Goal: Answer question/provide support: Share knowledge or assist other users

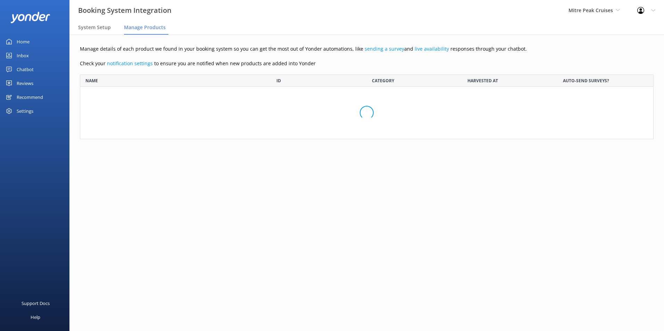
scroll to position [302, 563]
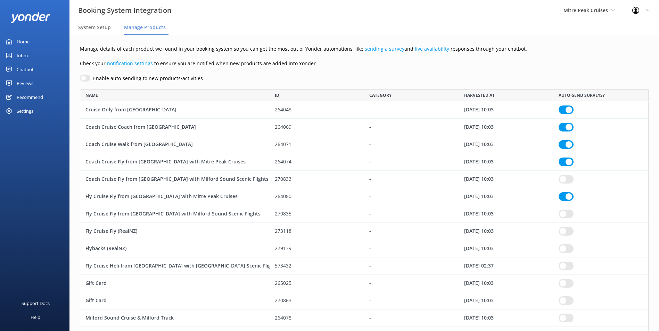
click at [24, 42] on div "Home" at bounding box center [23, 42] width 13 height 14
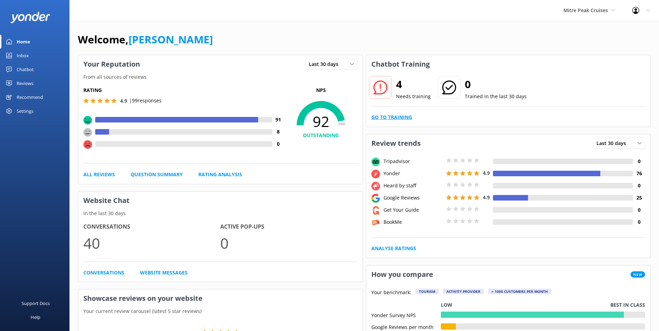
click at [399, 115] on link "Go to Training" at bounding box center [391, 118] width 41 height 8
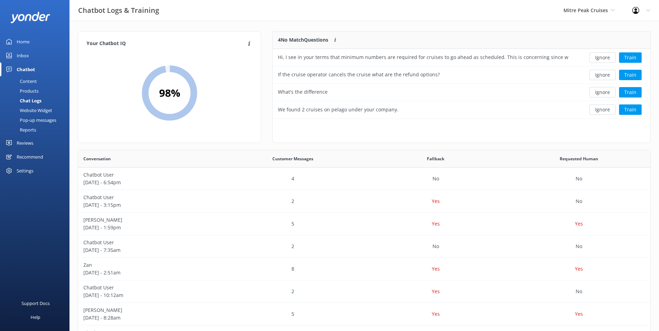
scroll to position [6, 6]
click at [600, 61] on button "Ignore" at bounding box center [602, 57] width 26 height 10
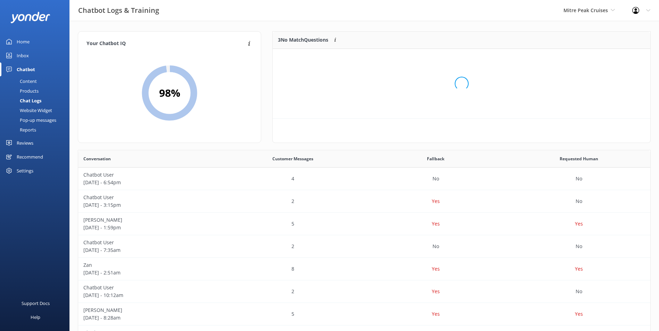
scroll to position [65, 372]
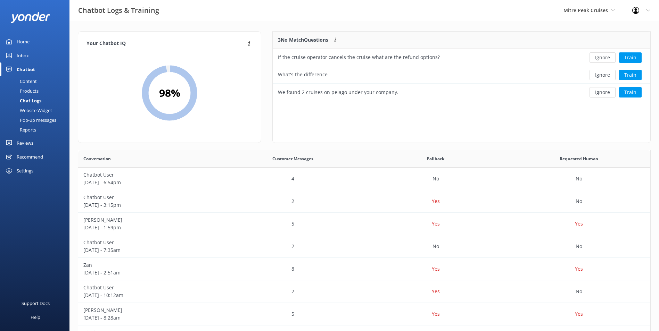
click at [600, 61] on button "Ignore" at bounding box center [602, 57] width 26 height 10
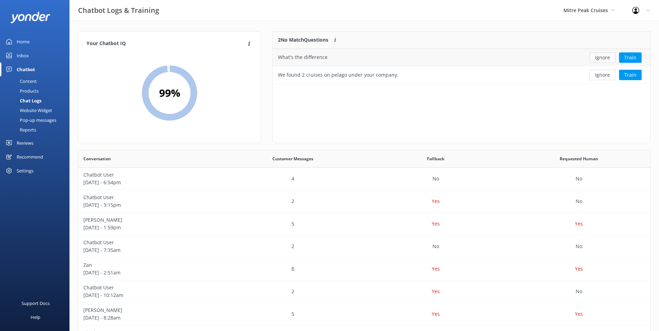
scroll to position [47, 372]
click at [599, 61] on button "Ignore" at bounding box center [602, 57] width 26 height 10
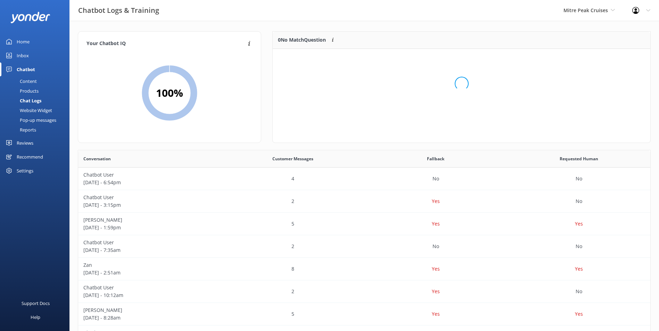
scroll to position [82, 372]
click at [33, 80] on div "Content" at bounding box center [20, 81] width 33 height 10
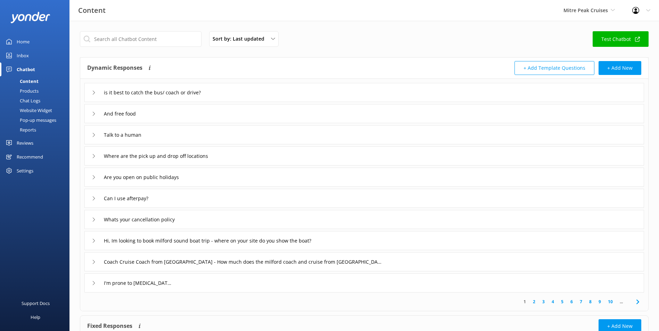
click at [27, 56] on div "Inbox" at bounding box center [23, 56] width 12 height 14
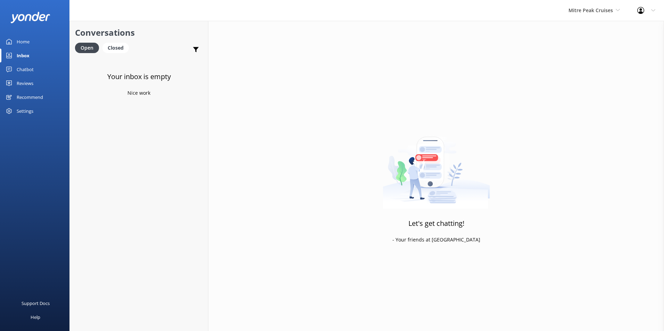
click at [578, 15] on div "Mitre Peak Cruises Milford Sound Scenic Flights Glacier Helicopters The Helicop…" at bounding box center [594, 10] width 69 height 21
click at [579, 45] on link "Glacier Helicopters" at bounding box center [594, 46] width 69 height 17
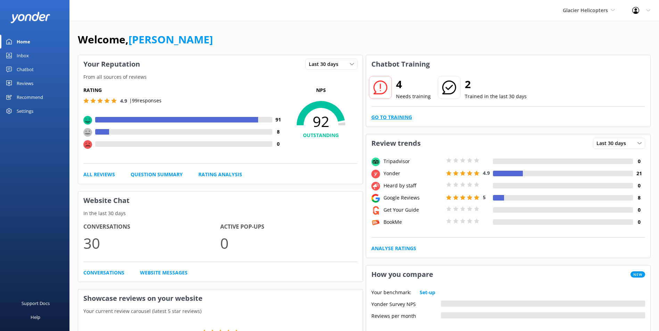
click at [392, 121] on link "Go to Training" at bounding box center [391, 118] width 41 height 8
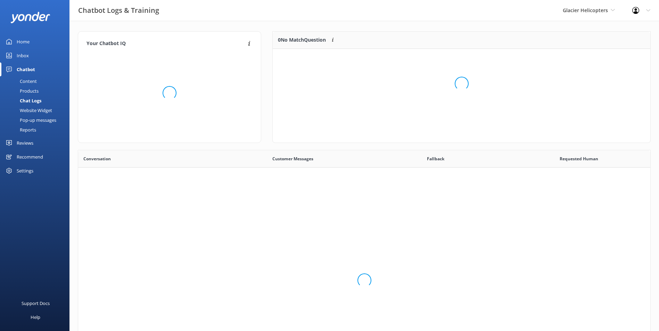
scroll to position [238, 567]
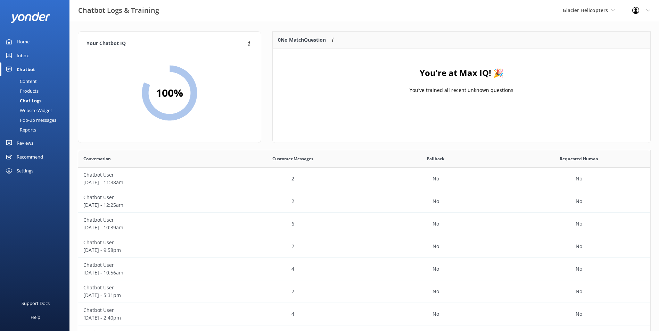
click at [34, 52] on link "Inbox" at bounding box center [34, 56] width 69 height 14
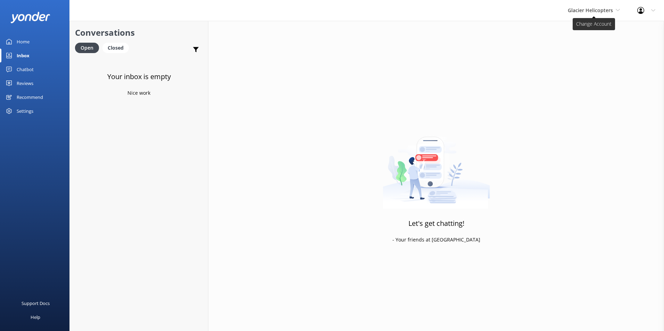
click at [587, 10] on span "Glacier Helicopters" at bounding box center [590, 10] width 45 height 7
click at [591, 34] on link "Milford Sound Scenic Flights" at bounding box center [593, 29] width 69 height 17
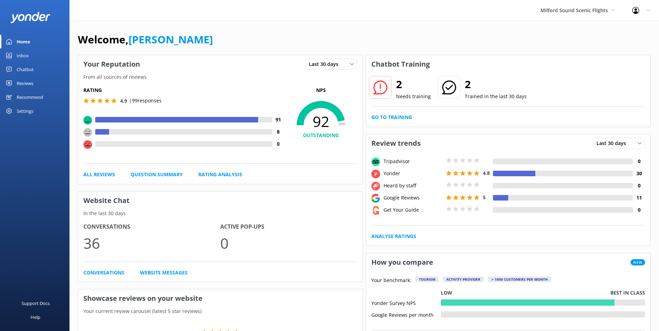
click at [396, 113] on div "2 Needs training 2 Trained in the last 30 days Go to Training" at bounding box center [508, 99] width 284 height 53
click at [382, 108] on div "2 Needs training 2 Trained in the last 30 days Go to Training" at bounding box center [508, 99] width 284 height 53
click at [376, 117] on link "Go to Training" at bounding box center [391, 118] width 41 height 8
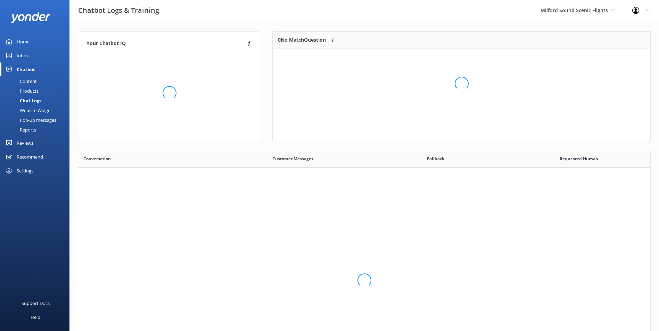
scroll to position [238, 567]
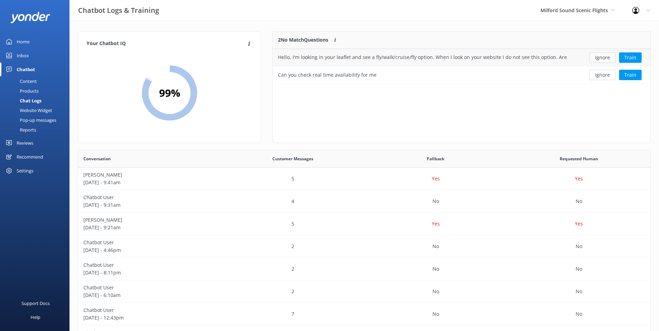
click at [604, 59] on button "Ignore" at bounding box center [602, 57] width 26 height 10
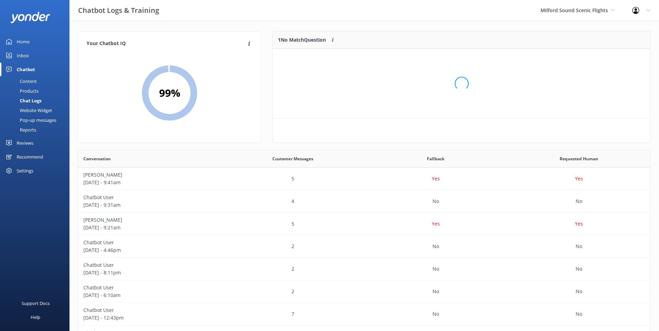
scroll to position [30, 372]
click at [604, 59] on button "Ignore" at bounding box center [602, 57] width 26 height 10
click at [28, 56] on div "Inbox" at bounding box center [23, 56] width 12 height 14
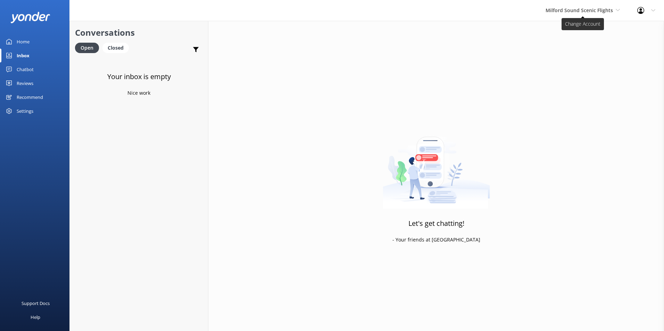
click at [558, 10] on span "Milford Sound Scenic Flights" at bounding box center [579, 10] width 67 height 7
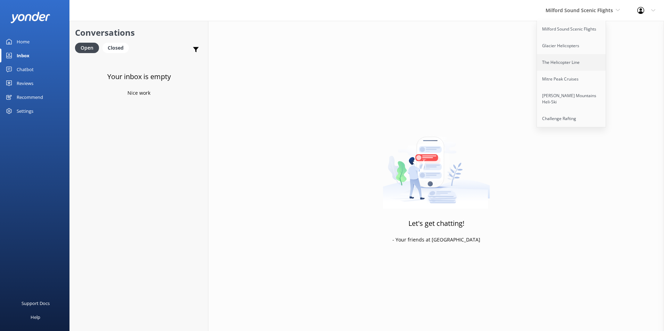
click at [550, 61] on link "The Helicopter Line" at bounding box center [571, 62] width 69 height 17
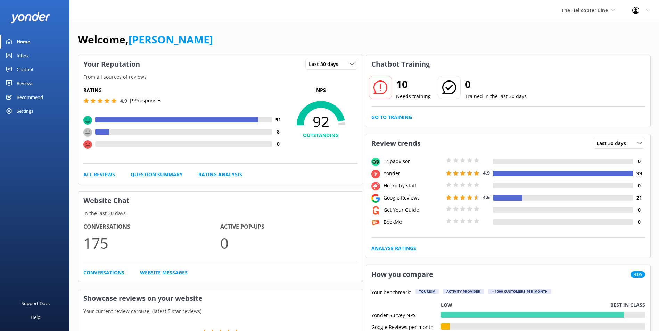
click at [416, 126] on div "10 Needs training 0 Trained in the last 30 days Go to Training" at bounding box center [508, 99] width 284 height 53
click at [407, 120] on link "Go to Training" at bounding box center [391, 118] width 41 height 8
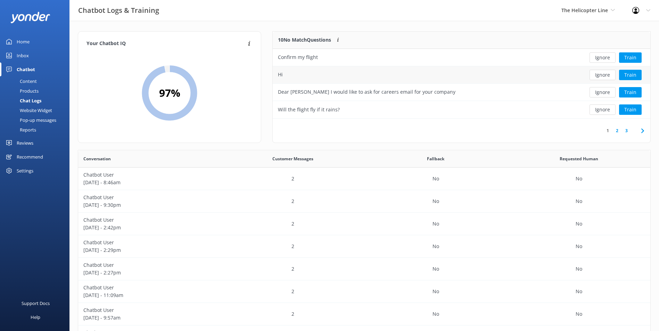
scroll to position [82, 372]
click at [601, 57] on button "Ignore" at bounding box center [602, 57] width 26 height 10
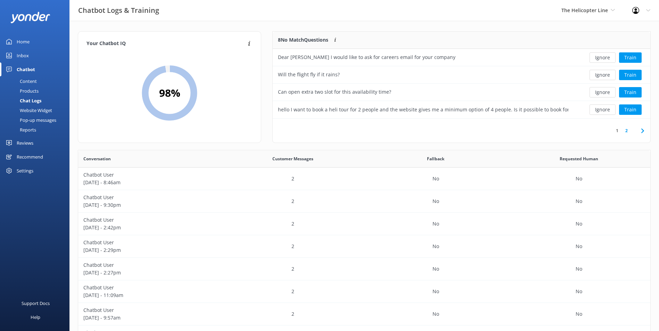
click at [601, 57] on button "Ignore" at bounding box center [602, 57] width 26 height 10
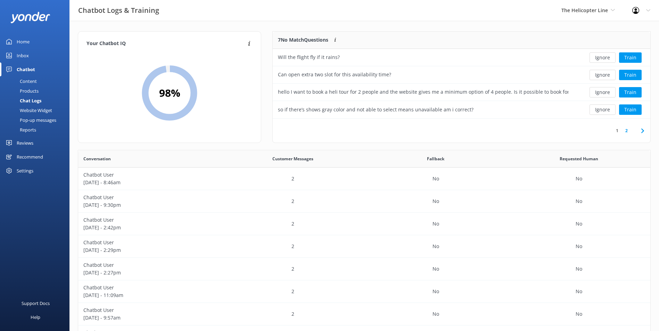
click at [601, 57] on button "Ignore" at bounding box center [602, 57] width 26 height 10
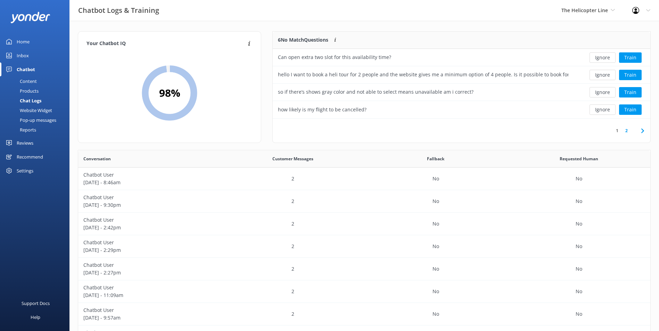
click at [601, 57] on button "Ignore" at bounding box center [602, 57] width 26 height 10
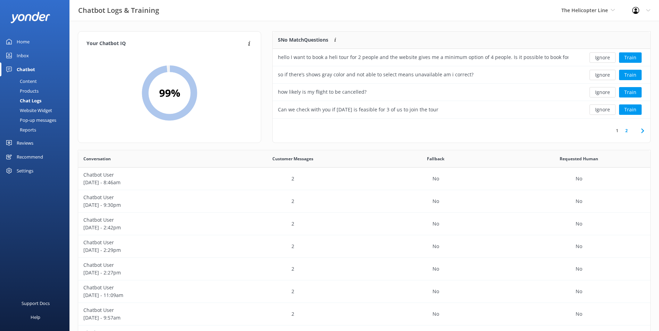
click at [601, 57] on button "Ignore" at bounding box center [602, 57] width 26 height 10
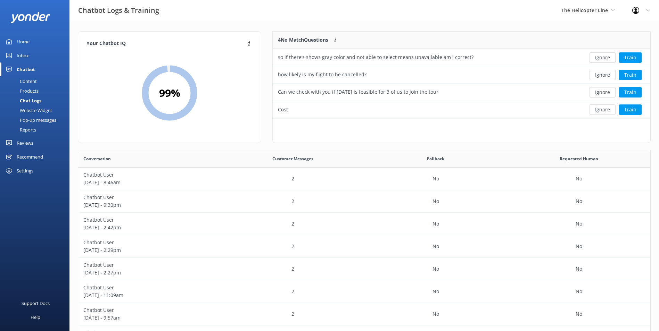
click at [601, 57] on button "Ignore" at bounding box center [602, 57] width 26 height 10
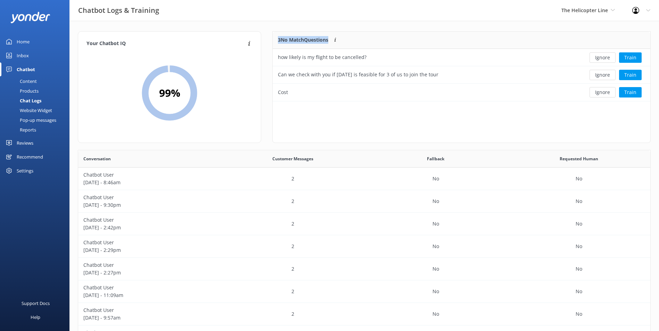
scroll to position [65, 372]
click at [601, 57] on button "Ignore" at bounding box center [602, 57] width 26 height 10
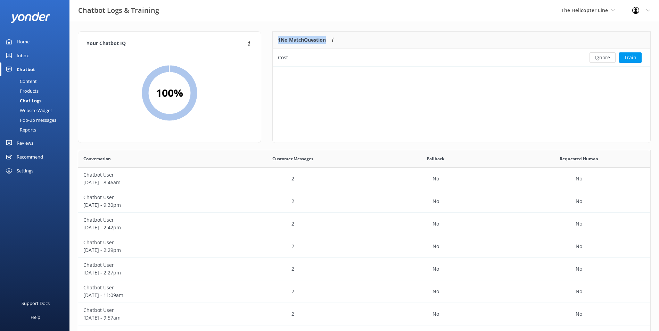
scroll to position [30, 372]
click at [601, 57] on button "Ignore" at bounding box center [602, 57] width 26 height 10
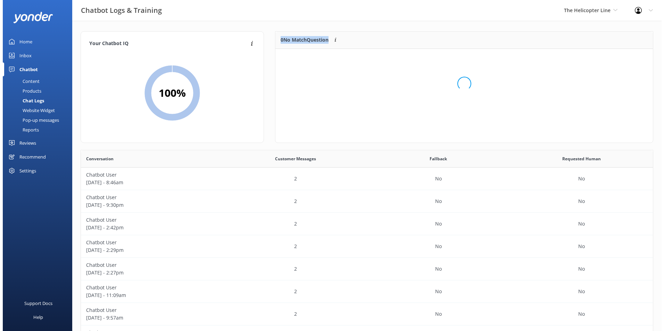
scroll to position [82, 372]
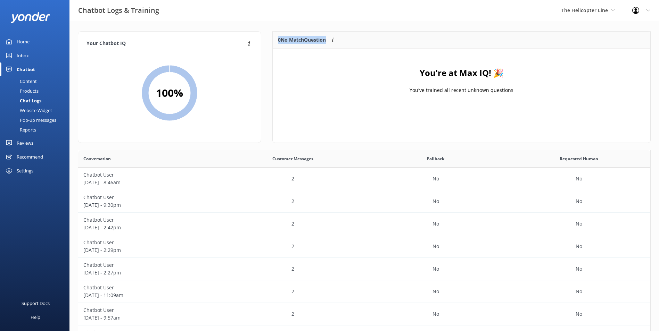
click at [25, 56] on div "Inbox" at bounding box center [23, 56] width 12 height 14
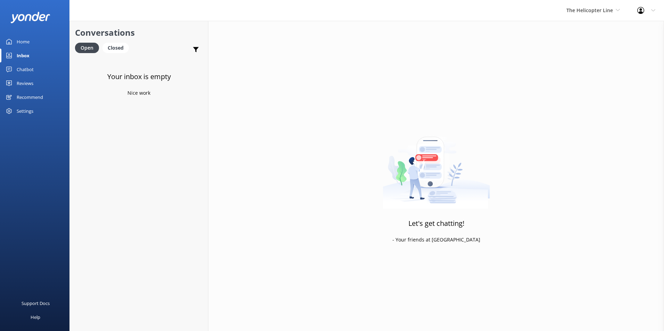
click at [34, 84] on link "Reviews" at bounding box center [34, 83] width 69 height 14
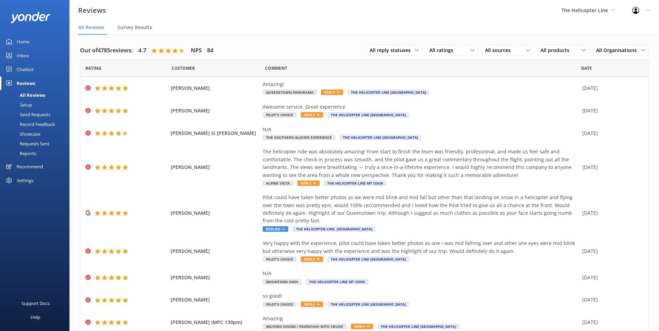
click at [35, 56] on link "Inbox" at bounding box center [34, 56] width 69 height 14
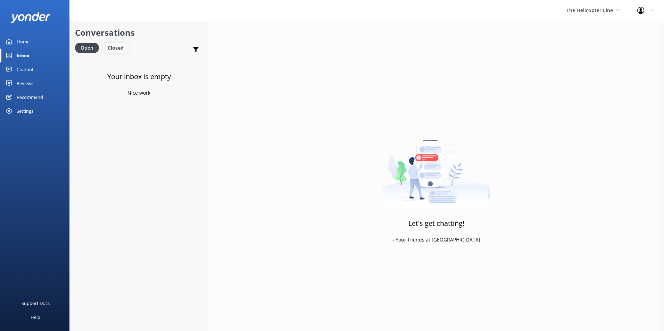
click at [114, 49] on div "Closed" at bounding box center [115, 48] width 26 height 10
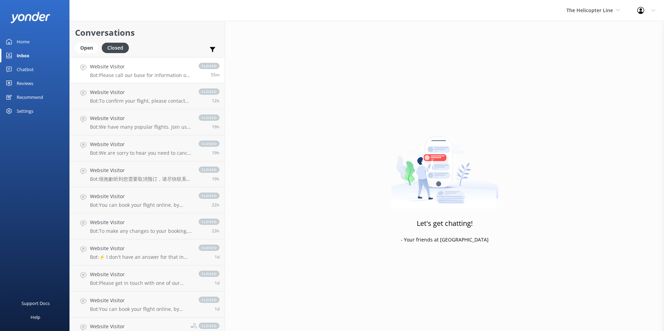
click at [119, 72] on p "Bot: Please call our base for information on your upcoming flight. You can also…" at bounding box center [141, 75] width 102 height 6
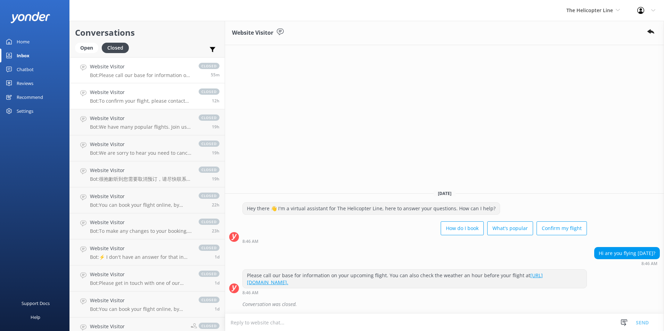
click at [122, 104] on link "Website Visitor Bot: To confirm your flight, please contact the relevant base: …" at bounding box center [147, 96] width 155 height 26
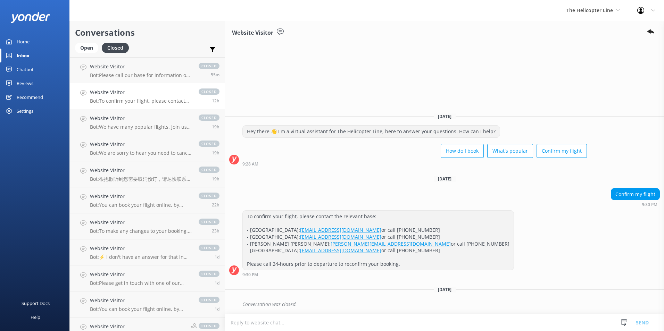
click at [127, 103] on p "Bot: To confirm your flight, please contact the relevant base: - [GEOGRAPHIC_DA…" at bounding box center [141, 101] width 102 height 6
click at [130, 125] on p "Bot: We have many popular flights. Join us in [GEOGRAPHIC_DATA] / [GEOGRAPHIC_D…" at bounding box center [141, 127] width 102 height 6
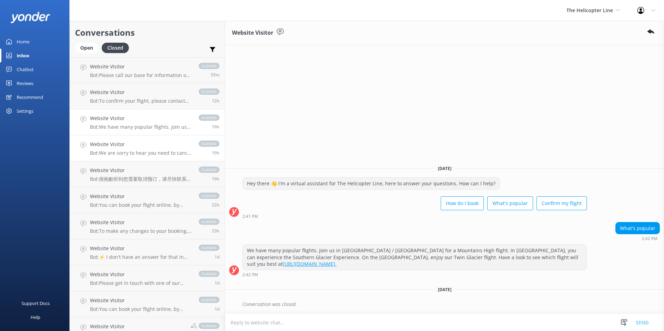
click at [131, 140] on link "Website Visitor Bot: We are sorry to hear you need to cancel your booking. Plea…" at bounding box center [147, 148] width 155 height 26
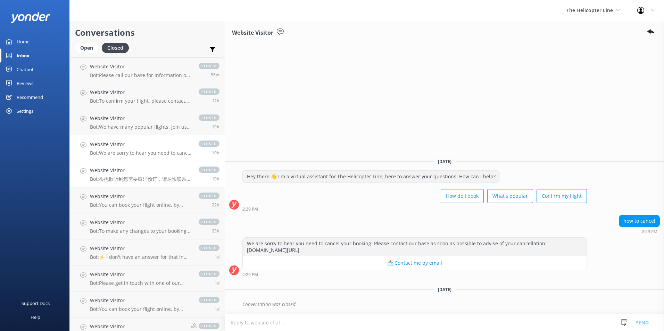
click at [137, 167] on h4 "Website Visitor" at bounding box center [141, 171] width 102 height 8
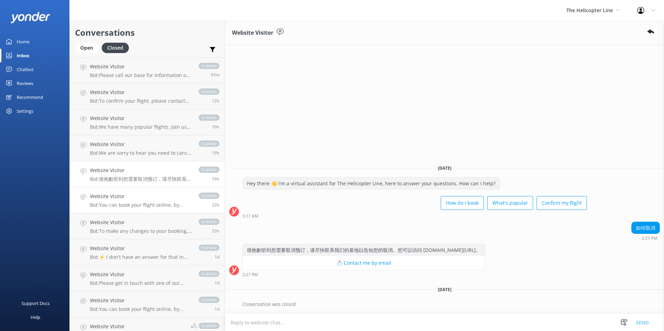
click at [129, 197] on h4 "Website Visitor" at bounding box center [141, 197] width 102 height 8
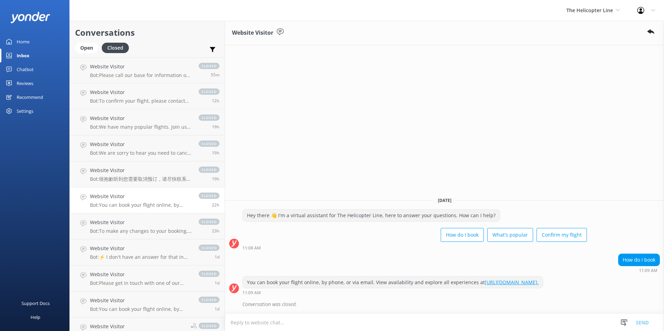
click at [119, 211] on link "Website Visitor Bot: You can book your flight online, by phone, or via email. V…" at bounding box center [147, 201] width 155 height 26
click at [117, 219] on h4 "Website Visitor" at bounding box center [141, 223] width 102 height 8
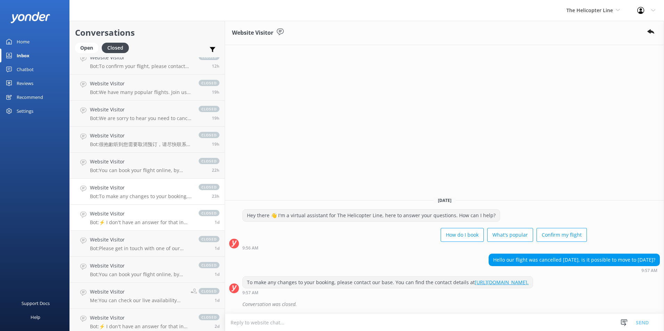
click at [123, 219] on p "Bot: ⚡ I don't have an answer for that in my knowledge base. Please try and rep…" at bounding box center [141, 222] width 102 height 6
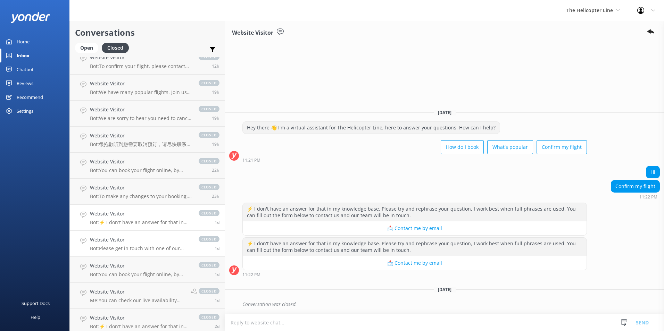
click at [127, 235] on link "Website Visitor Bot: Please get in touch with one of our bases regarding the fl…" at bounding box center [147, 244] width 155 height 26
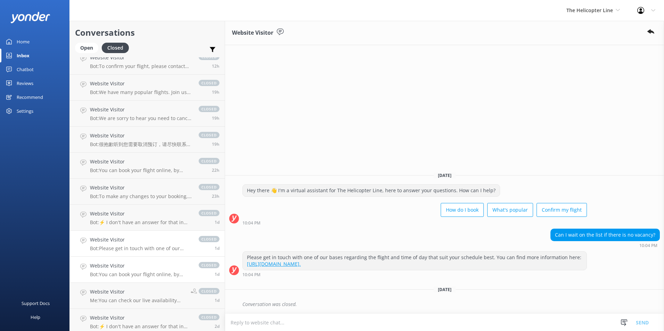
click at [131, 258] on link "Website Visitor Bot: You can book your flight online, by phone, or via email. V…" at bounding box center [147, 270] width 155 height 26
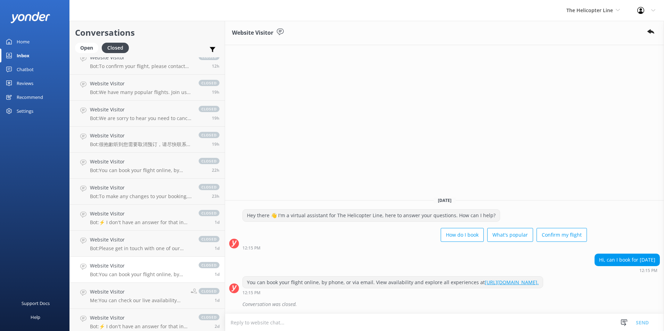
click at [131, 272] on p "Bot: You can book your flight online, by phone, or via email. View availability…" at bounding box center [141, 275] width 102 height 6
click at [135, 282] on link "Website Visitor Bot: You can book your flight online, by phone, or via email. V…" at bounding box center [147, 270] width 155 height 26
click at [130, 291] on h4 "Website Visitor" at bounding box center [137, 292] width 95 height 8
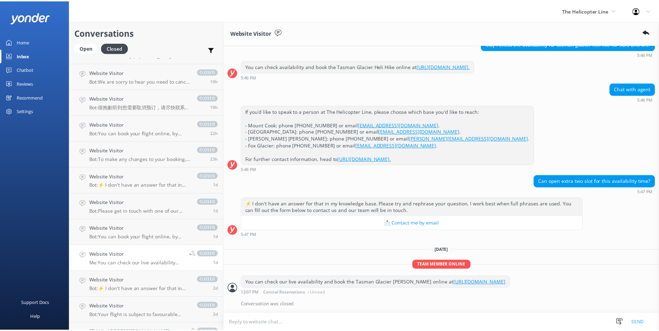
scroll to position [69, 0]
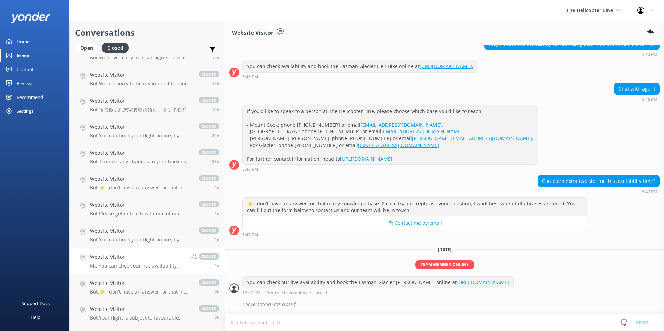
click at [602, 2] on div "The Helicopter Line Milford Sound Scenic Flights Glacier Helicopters The Helico…" at bounding box center [593, 10] width 71 height 21
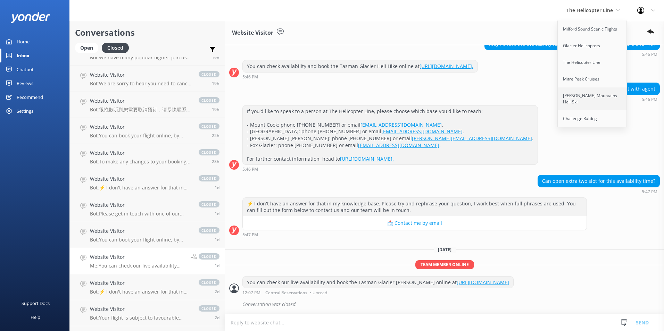
click at [598, 95] on link "[PERSON_NAME] Mountains Heli-Ski" at bounding box center [592, 99] width 69 height 23
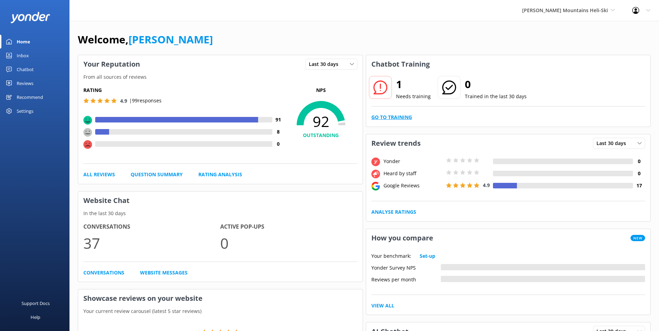
click at [379, 116] on link "Go to Training" at bounding box center [391, 118] width 41 height 8
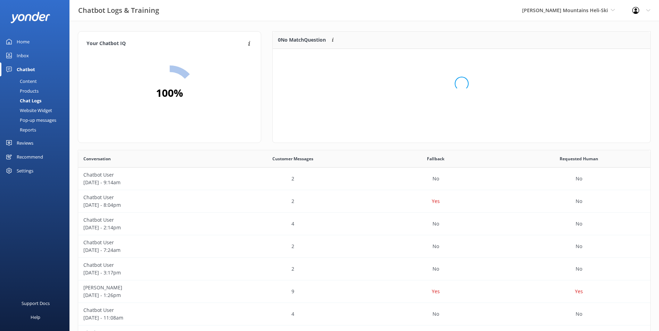
scroll to position [30, 372]
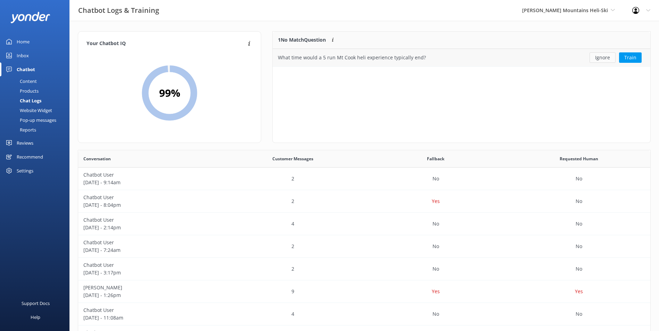
click at [594, 55] on button "Ignore" at bounding box center [602, 57] width 26 height 10
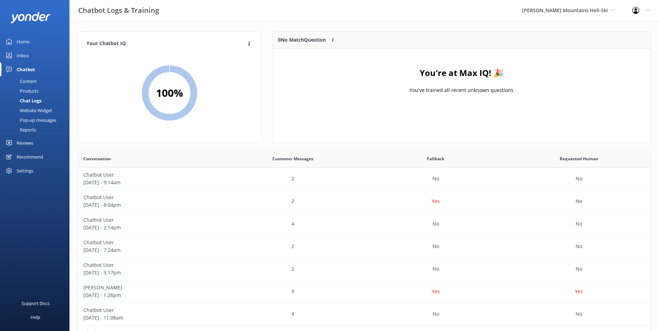
click at [24, 54] on div "Inbox" at bounding box center [23, 56] width 12 height 14
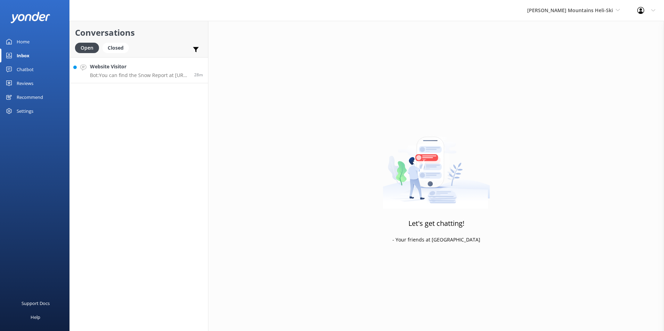
click at [121, 68] on h4 "Website Visitor" at bounding box center [139, 67] width 99 height 8
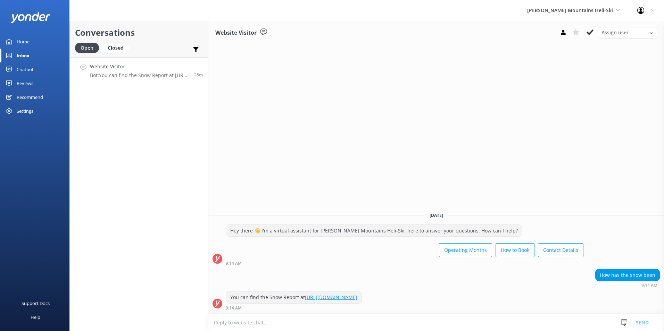
click at [154, 73] on p "Bot: You can find the Snow Report at [URL][DOMAIN_NAME]" at bounding box center [139, 75] width 99 height 6
click at [589, 28] on button at bounding box center [590, 32] width 13 height 10
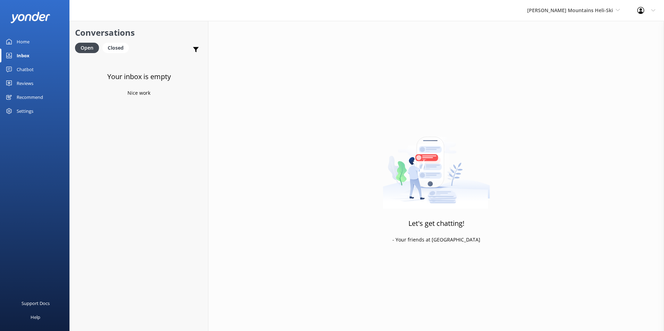
click at [24, 66] on div "Chatbot" at bounding box center [25, 70] width 17 height 14
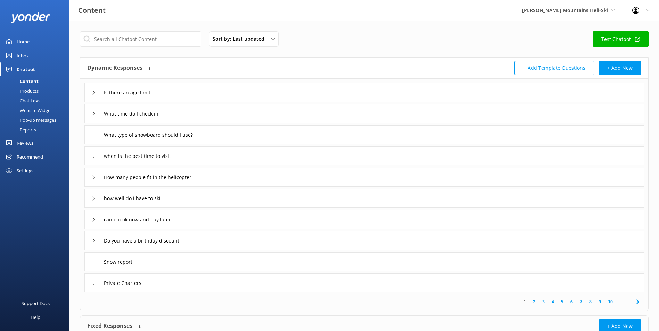
click at [39, 43] on link "Home" at bounding box center [34, 42] width 69 height 14
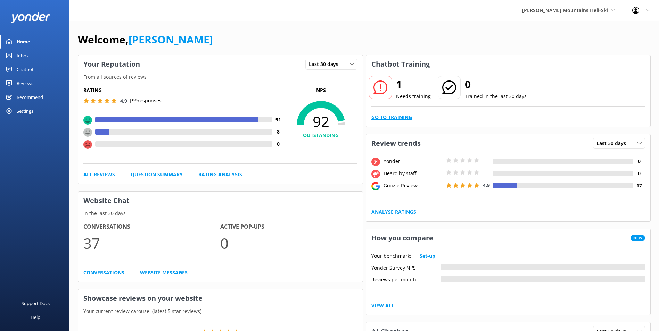
click at [406, 120] on link "Go to Training" at bounding box center [391, 118] width 41 height 8
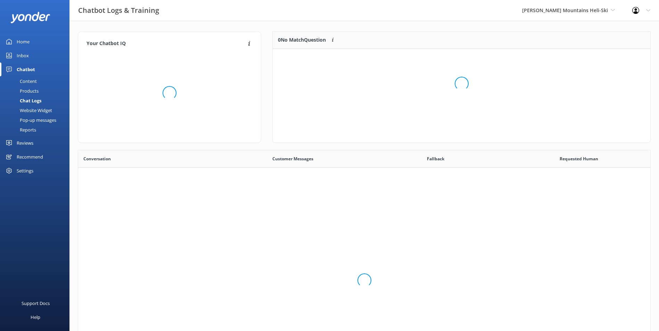
scroll to position [238, 567]
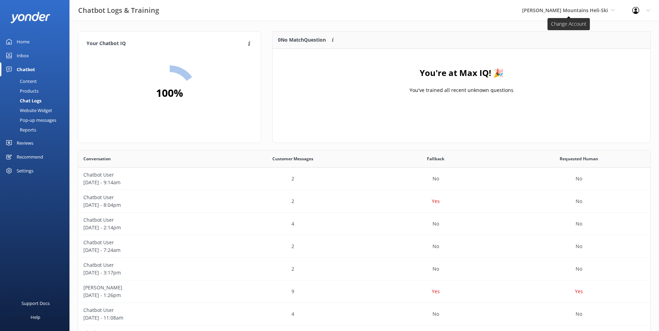
click at [596, 14] on span "[PERSON_NAME] Mountains Heli-Ski" at bounding box center [568, 11] width 93 height 8
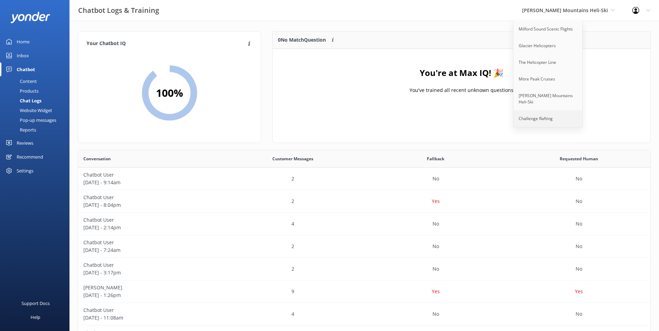
click at [583, 111] on link "Challenge Rafting" at bounding box center [547, 118] width 69 height 17
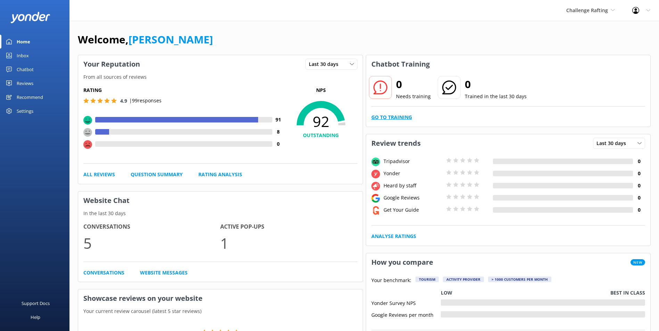
click at [408, 117] on link "Go to Training" at bounding box center [391, 118] width 41 height 8
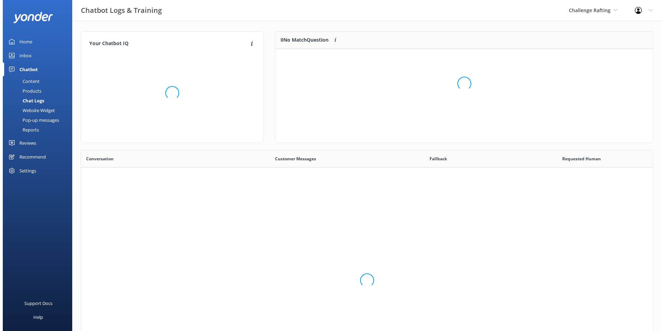
scroll to position [238, 567]
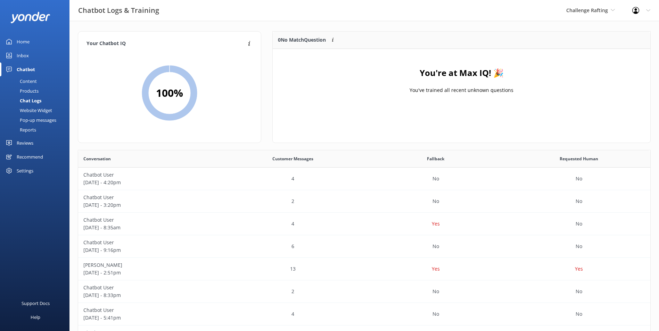
click at [22, 55] on div "Inbox" at bounding box center [23, 56] width 12 height 14
